Goal: Find specific page/section: Find specific page/section

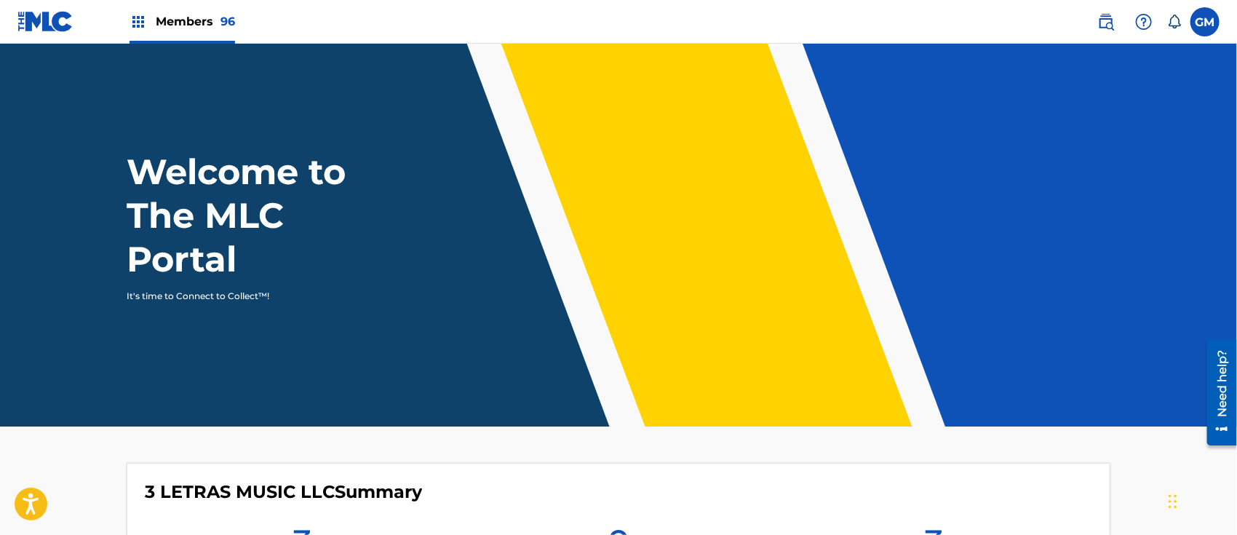
click at [203, 20] on span "Members 96" at bounding box center [195, 21] width 79 height 17
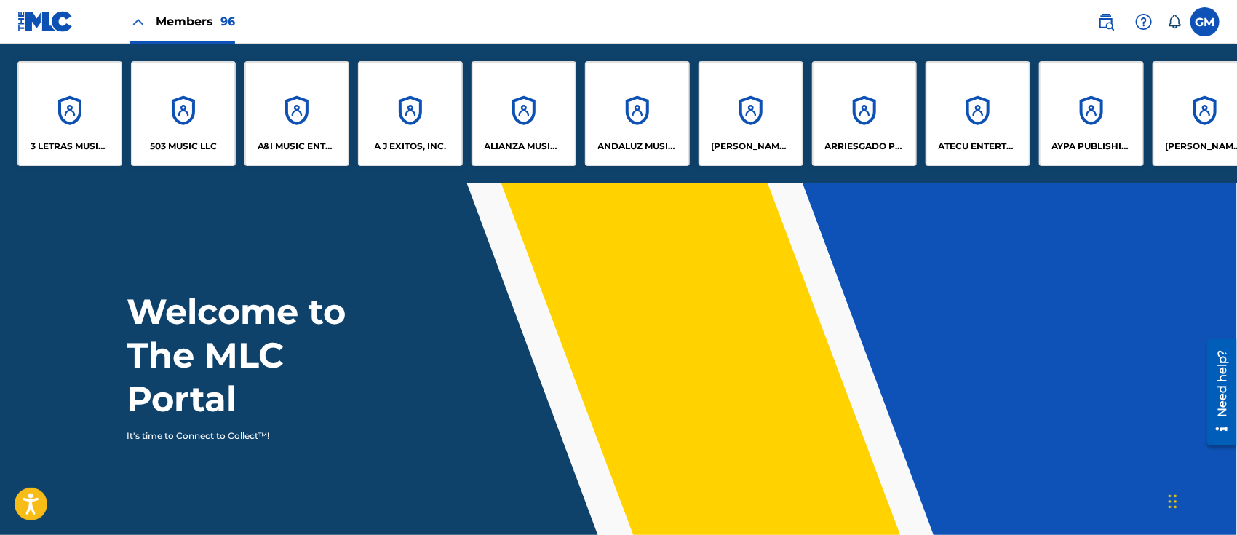
click at [419, 148] on p "A J EXITOS, INC." at bounding box center [411, 146] width 72 height 13
